Goal: Information Seeking & Learning: Learn about a topic

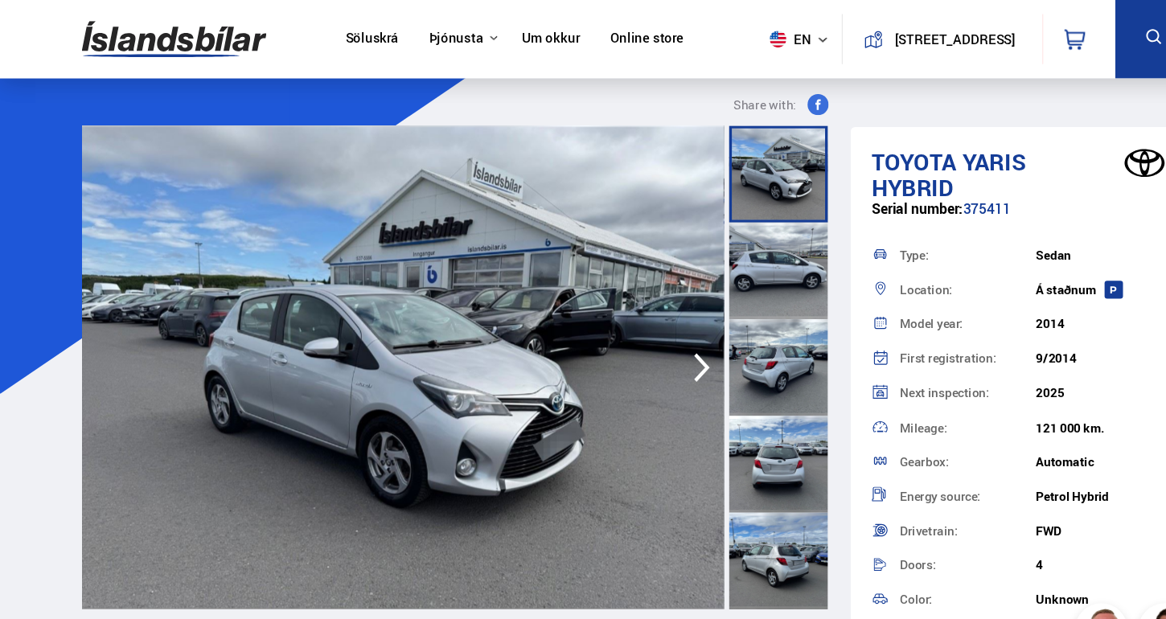
click at [118, 38] on img at bounding box center [159, 36] width 169 height 52
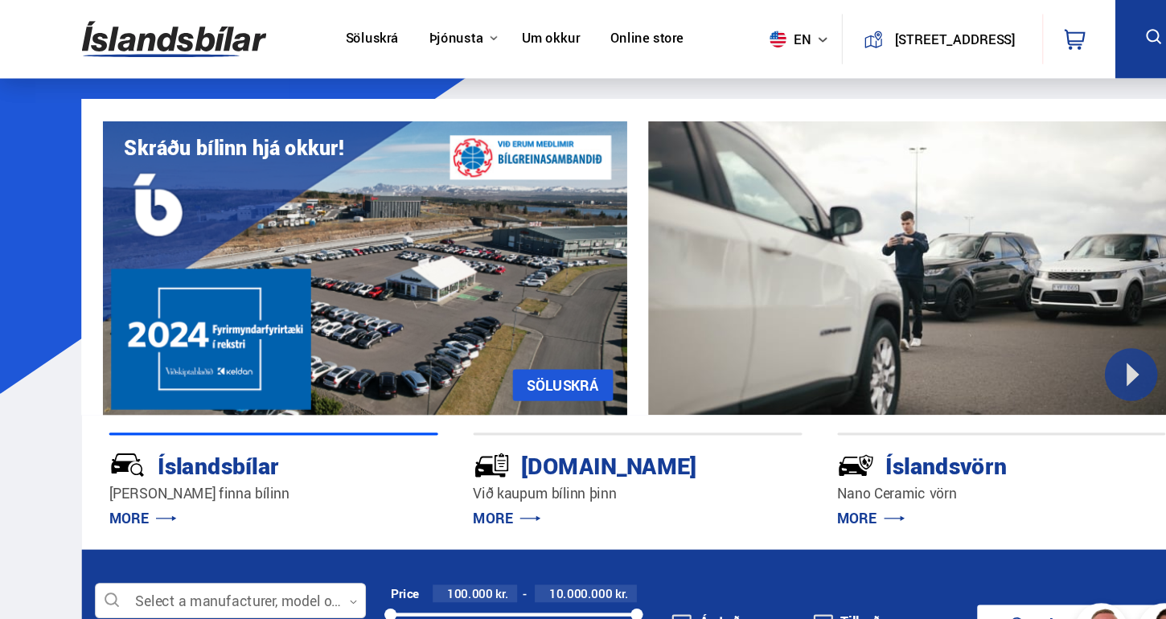
click at [1058, 36] on icon at bounding box center [1054, 34] width 14 height 14
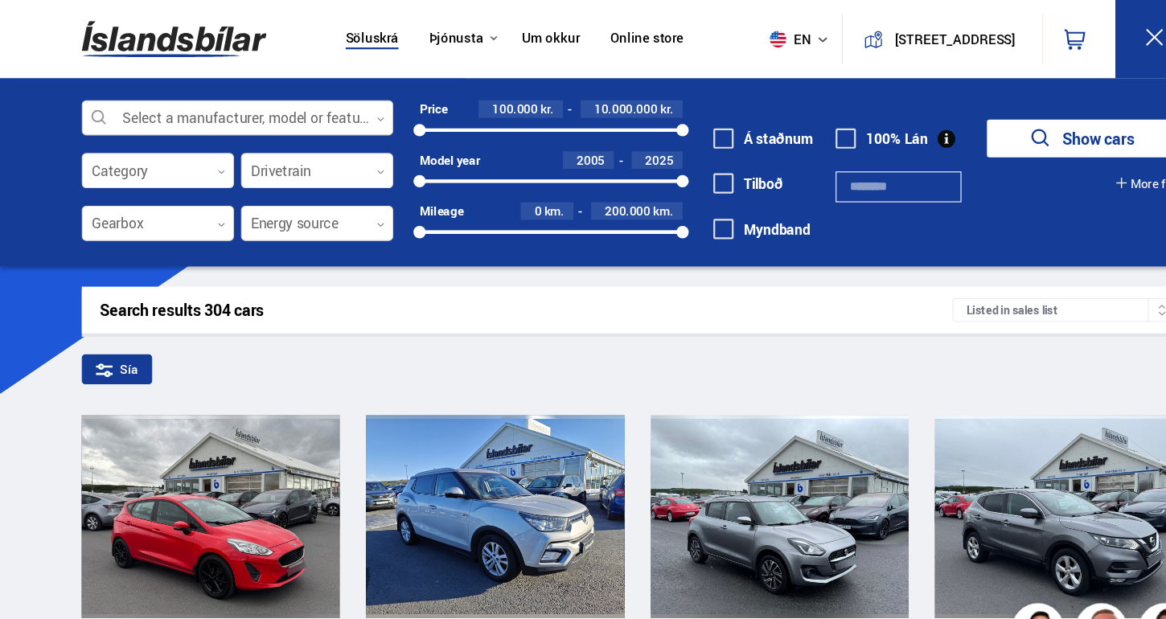
click at [247, 111] on div at bounding box center [217, 108] width 285 height 32
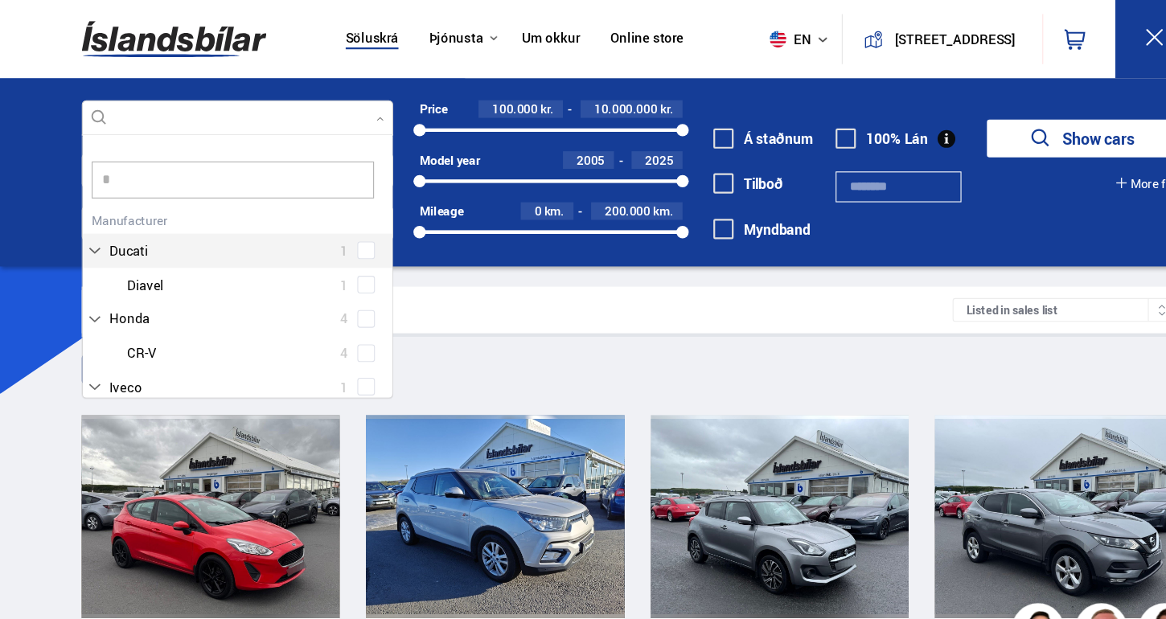
scroll to position [32, 0]
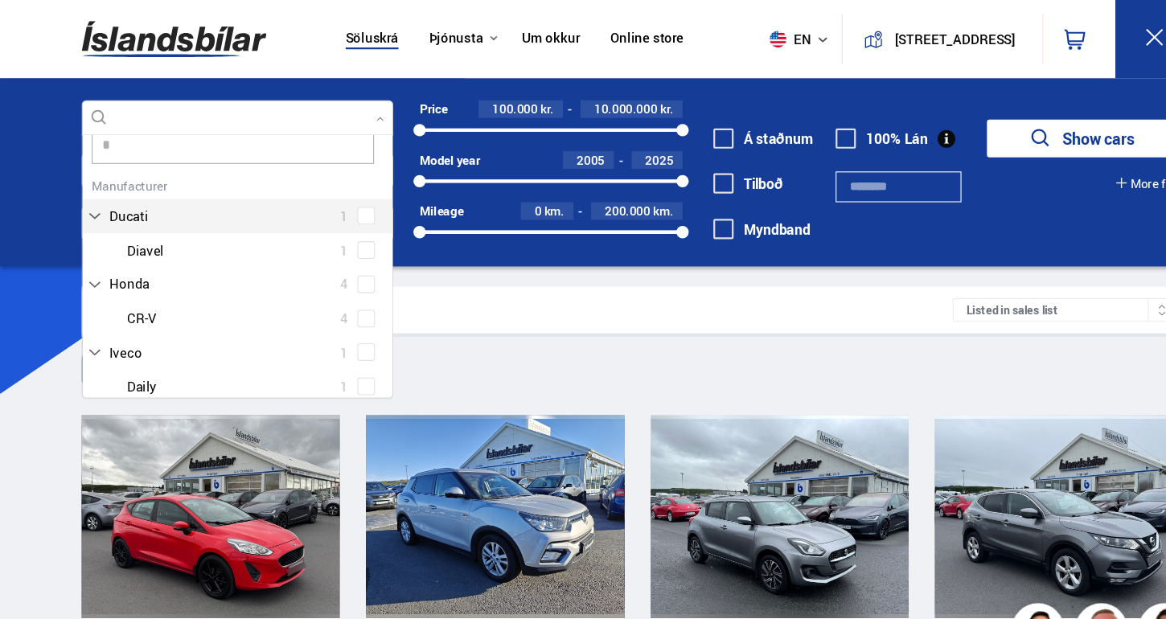
type input "**"
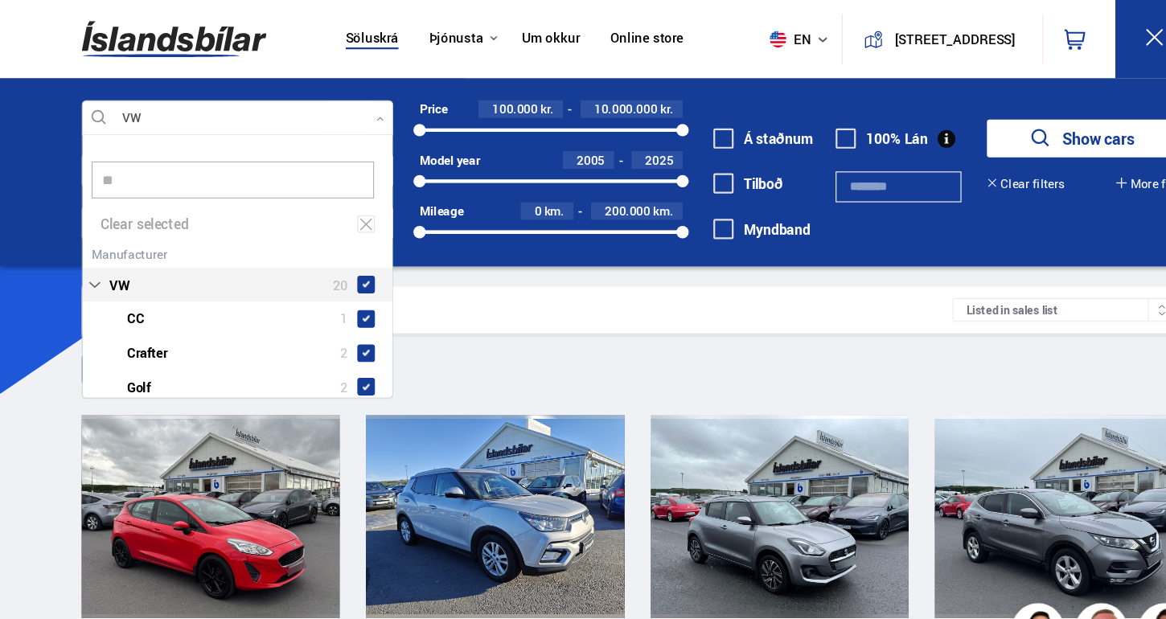
click at [332, 229] on div "VW 20 VW CC 1 VW Crafter 2 VW Golf 2 VW Golf 3 VW ID.3 3 VW ID.4 1 VW ID.5 1 VW…" at bounding box center [217, 420] width 283 height 398
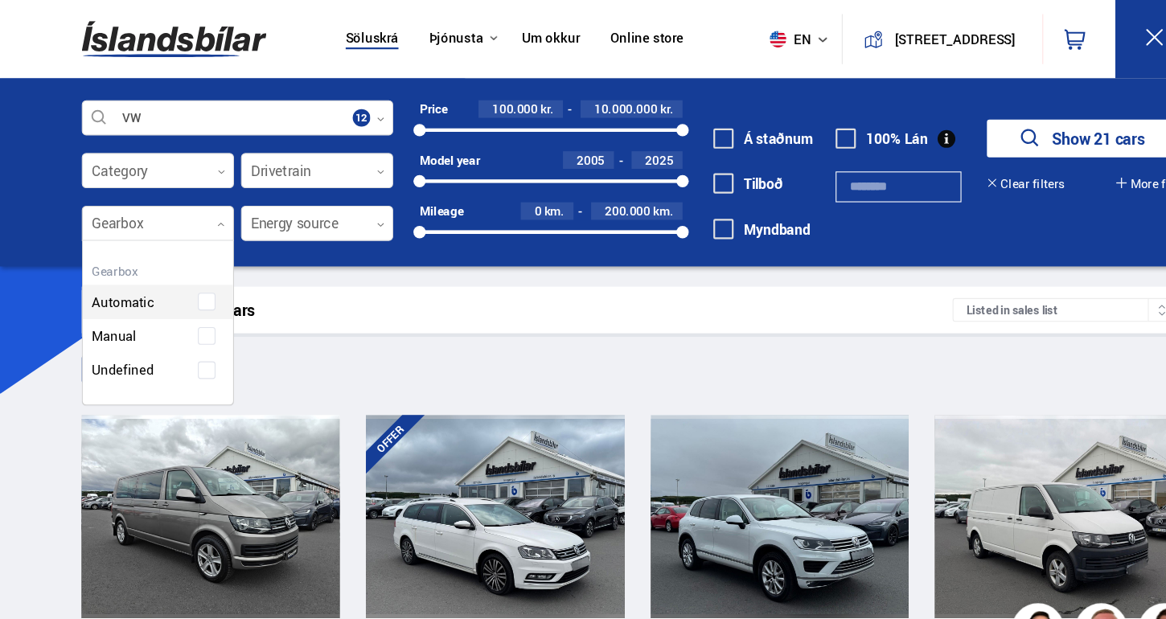
click at [203, 212] on div at bounding box center [144, 205] width 139 height 32
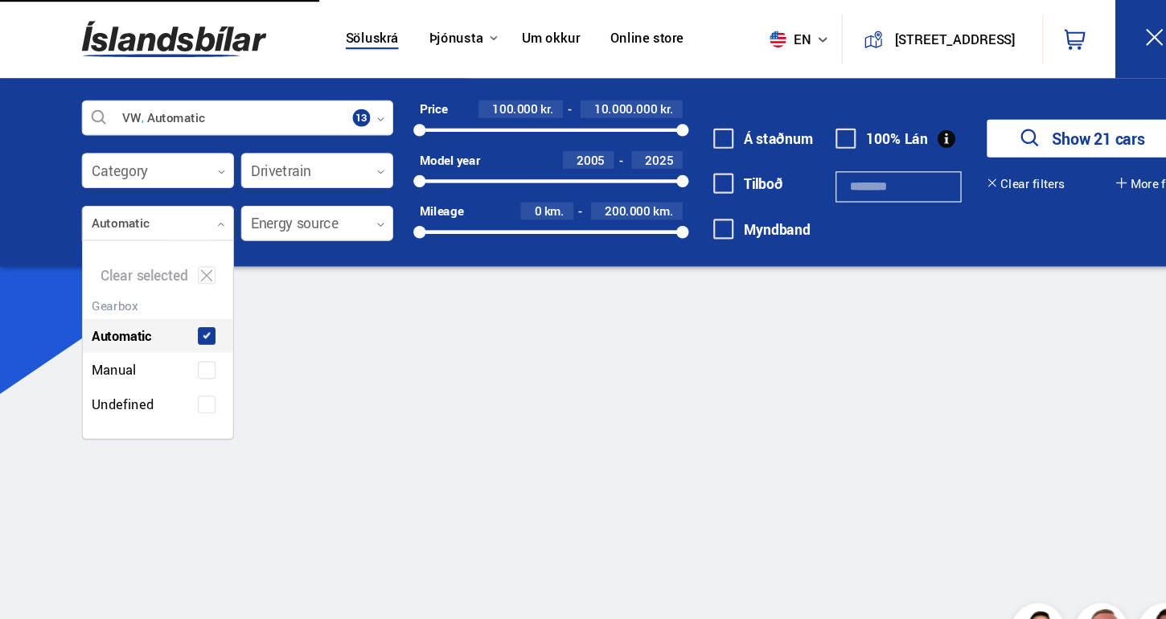
scroll to position [178, 137]
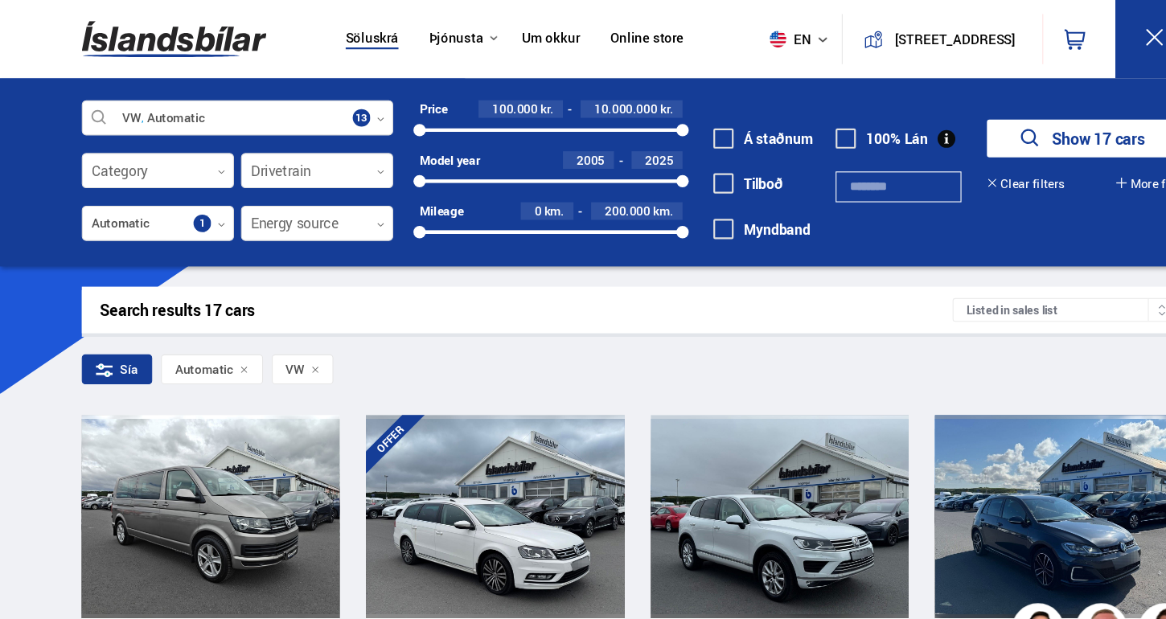
drag, startPoint x: 383, startPoint y: 158, endPoint x: 401, endPoint y: 162, distance: 19.1
click at [402, 162] on div "Model year [DATE] 2025 2005 2025" at bounding box center [503, 155] width 240 height 35
drag, startPoint x: 384, startPoint y: 162, endPoint x: 547, endPoint y: 193, distance: 166.0
click at [547, 191] on div "Price 100.000 kr. 10.000.000 kr. 100000 10000000 Model year [DATE] 2025 2019 20…" at bounding box center [491, 162] width 264 height 140
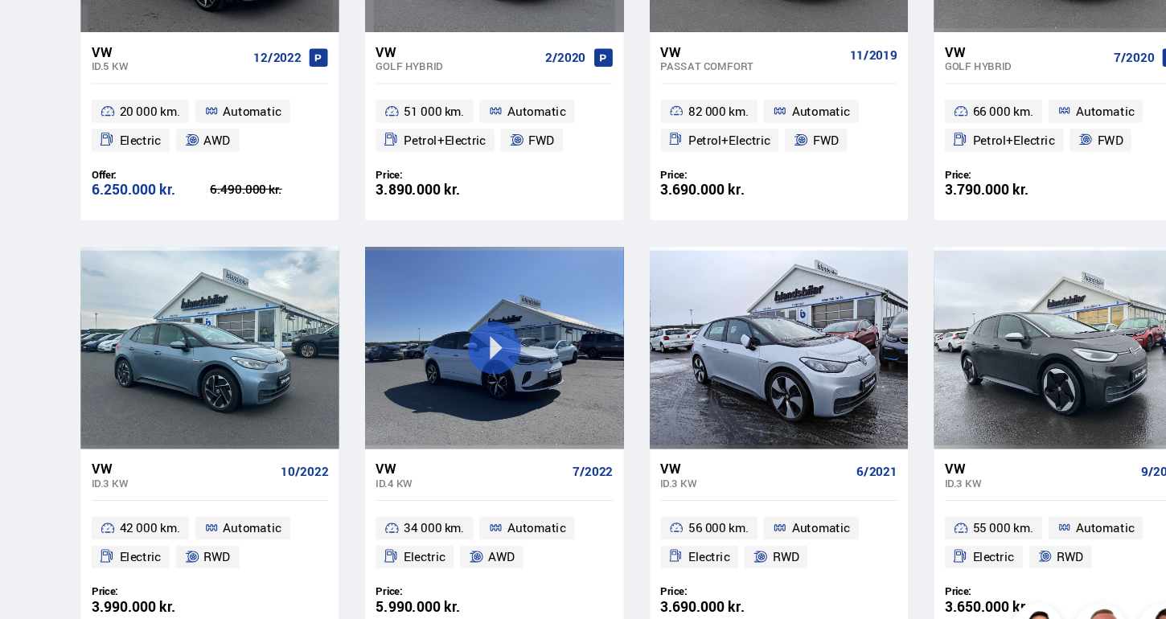
scroll to position [502, 0]
